Goal: Share content: Share content

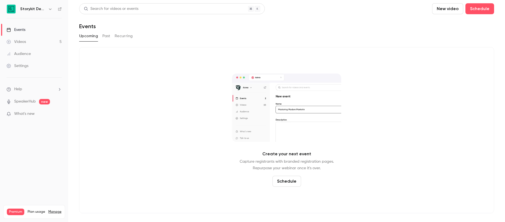
click at [107, 37] on button "Past" at bounding box center [106, 36] width 8 height 9
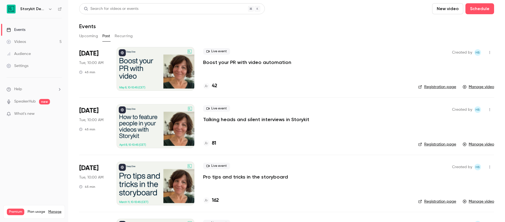
click at [51, 9] on icon "button" at bounding box center [50, 8] width 2 height 1
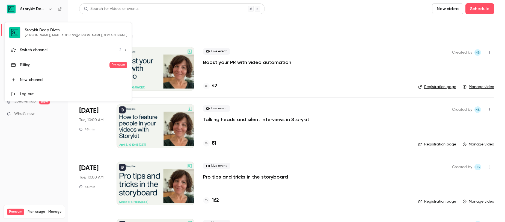
click at [53, 47] on li "Switch channel 2" at bounding box center [68, 50] width 127 height 14
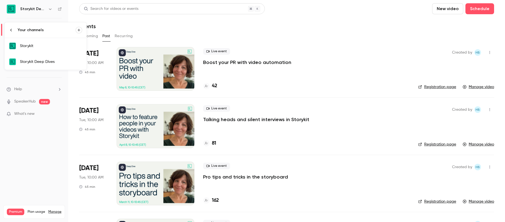
click at [53, 47] on div "Storykit" at bounding box center [51, 45] width 62 height 5
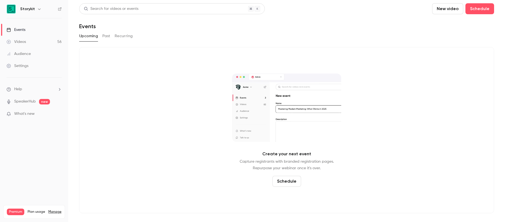
click at [106, 35] on button "Past" at bounding box center [106, 36] width 8 height 9
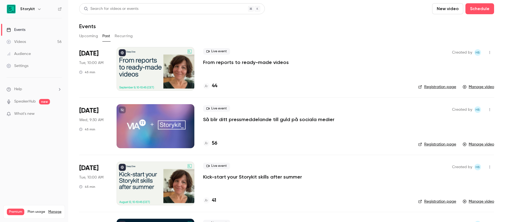
click at [475, 87] on link "Manage video" at bounding box center [478, 86] width 31 height 5
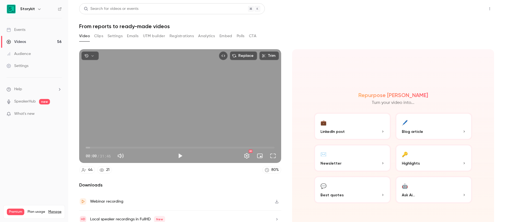
click at [465, 12] on button "Share" at bounding box center [470, 8] width 22 height 11
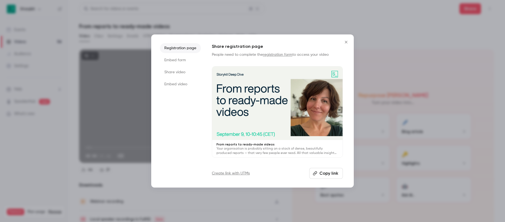
click at [335, 170] on button "Copy link" at bounding box center [326, 173] width 34 height 11
click at [347, 42] on icon "Close" at bounding box center [346, 42] width 7 height 4
